Goal: Task Accomplishment & Management: Use online tool/utility

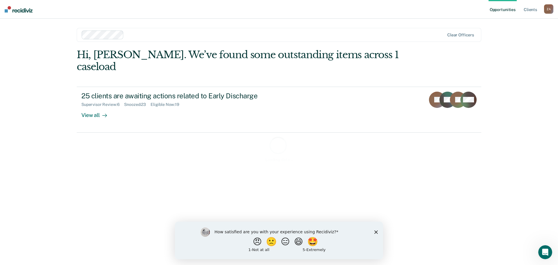
click at [377, 232] on icon "Close survey" at bounding box center [375, 231] width 3 height 3
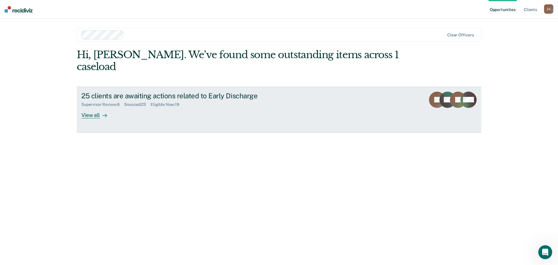
click at [99, 107] on div "View all" at bounding box center [97, 112] width 33 height 11
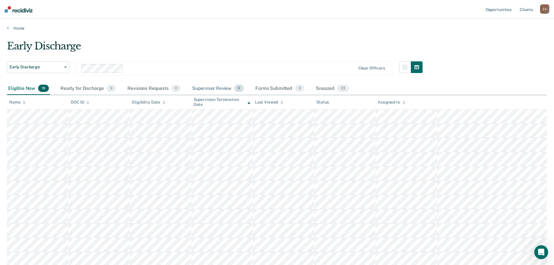
click at [207, 86] on div "Supervisor Review 6" at bounding box center [218, 88] width 54 height 13
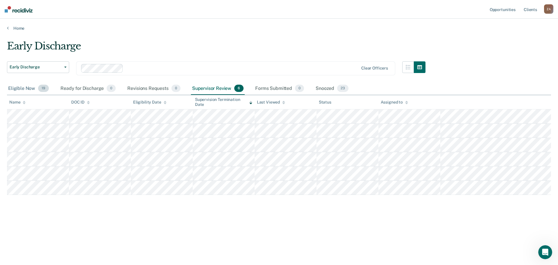
click at [24, 88] on div "Eligible Now 19" at bounding box center [28, 88] width 43 height 13
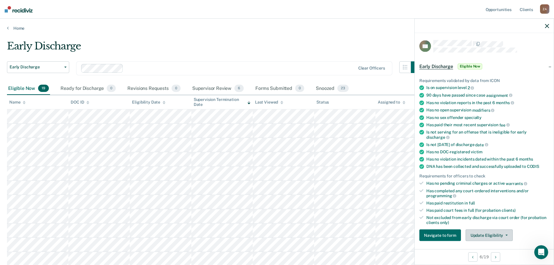
click at [489, 237] on button "Update Eligibility" at bounding box center [488, 235] width 47 height 12
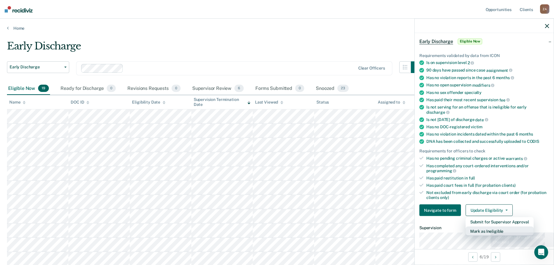
scroll to position [60, 0]
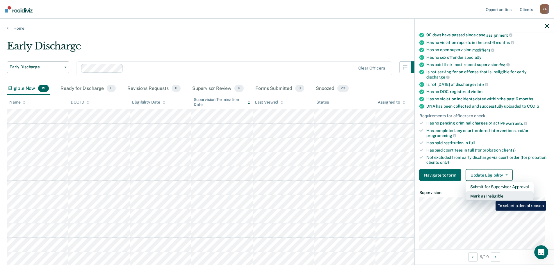
click at [491, 196] on button "Mark as Ineligible" at bounding box center [499, 195] width 68 height 9
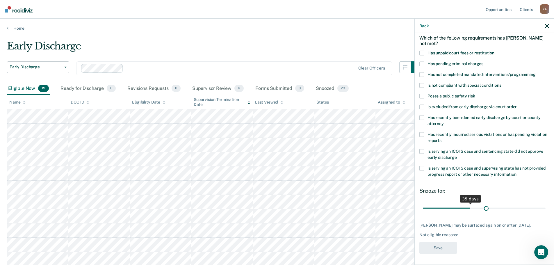
scroll to position [32, 0]
drag, startPoint x: 463, startPoint y: 203, endPoint x: 509, endPoint y: 208, distance: 46.2
type input "67"
click at [509, 208] on input "range" at bounding box center [484, 207] width 123 height 10
click at [422, 50] on span at bounding box center [421, 52] width 5 height 5
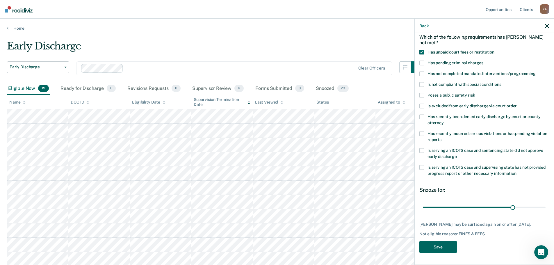
click at [443, 247] on button "Save" at bounding box center [437, 247] width 37 height 12
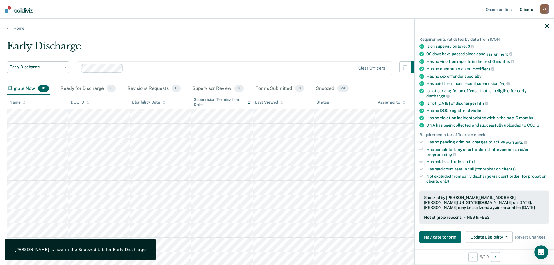
scroll to position [0, 0]
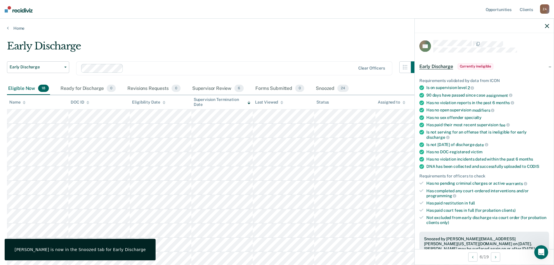
click at [547, 26] on icon "button" at bounding box center [547, 26] width 4 height 4
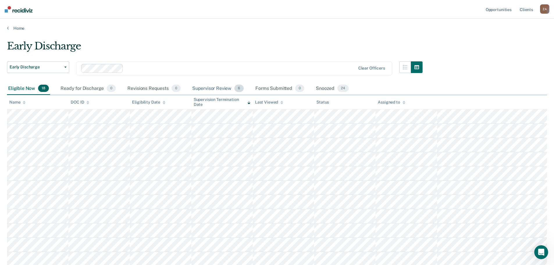
click at [218, 91] on div "Supervisor Review 6" at bounding box center [218, 88] width 54 height 13
